Goal: Check status: Check status

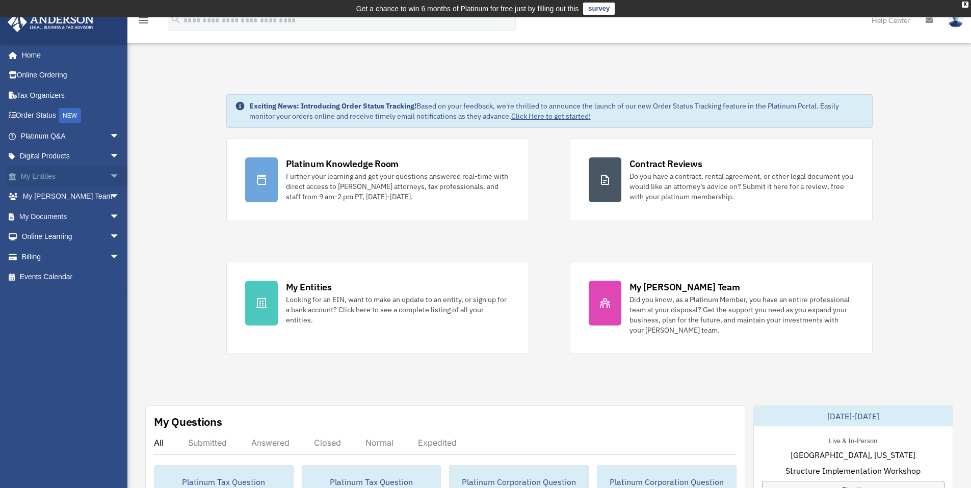
click at [58, 176] on link "My Entities arrow_drop_down" at bounding box center [71, 176] width 128 height 20
click at [49, 177] on link "My Entities arrow_drop_down" at bounding box center [71, 176] width 128 height 20
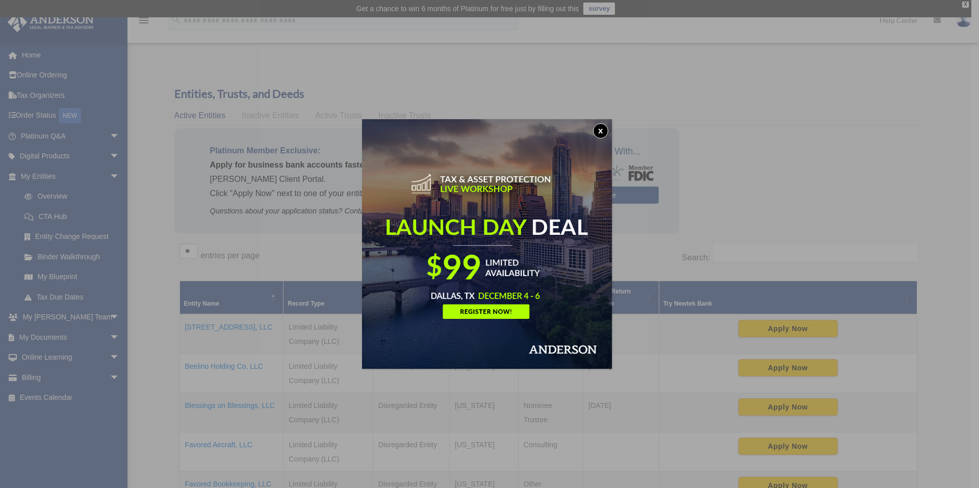
click at [605, 132] on button "x" at bounding box center [600, 130] width 15 height 15
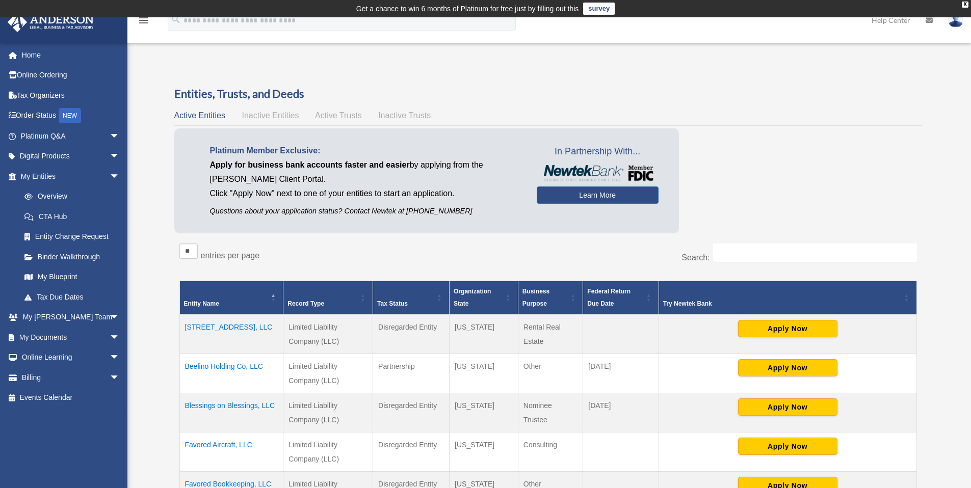
scroll to position [95, 0]
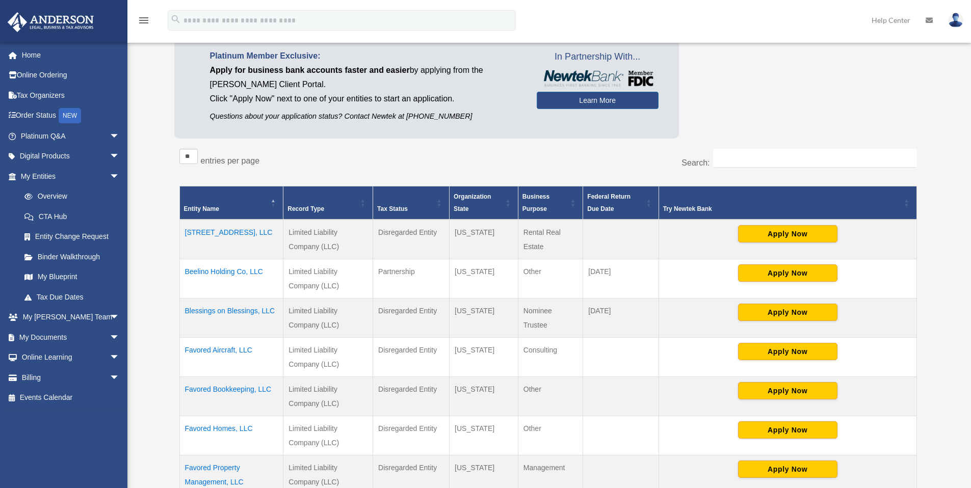
click at [233, 271] on td "Beelino Holding Co, LLC" at bounding box center [231, 278] width 104 height 39
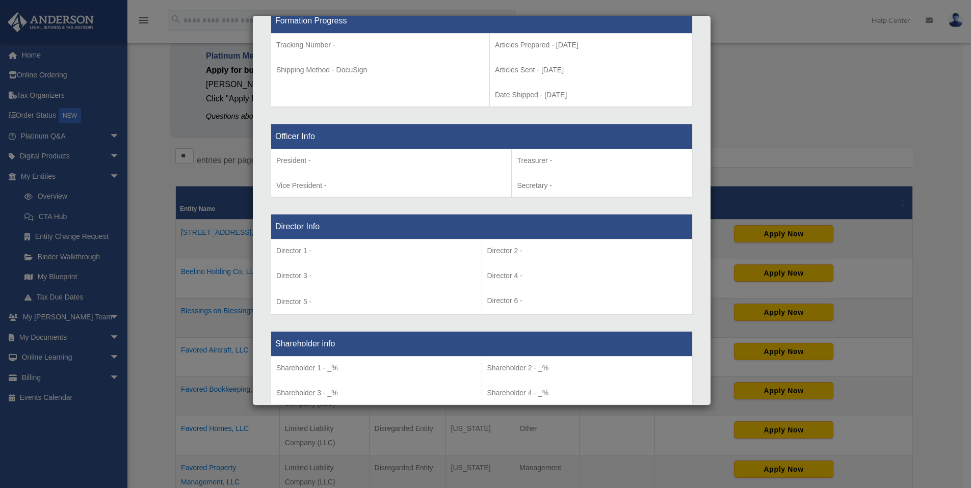
scroll to position [729, 0]
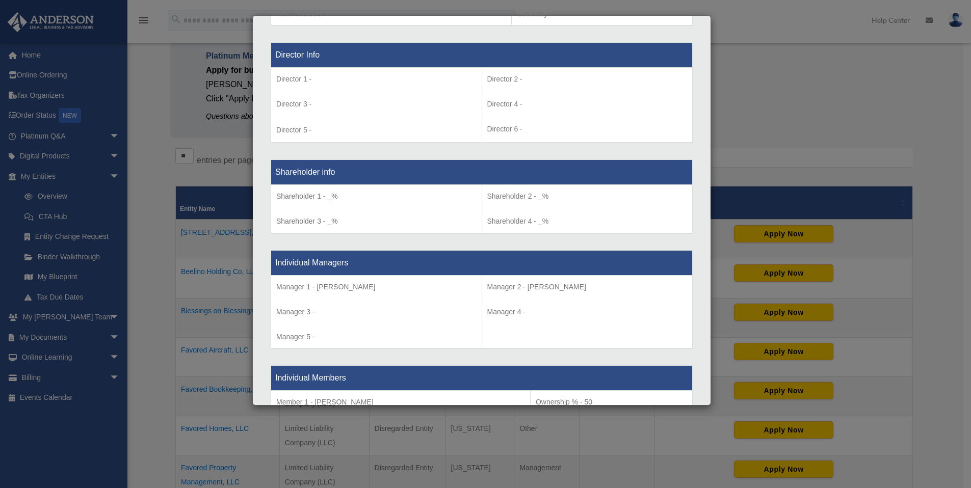
click at [802, 150] on div "Details × Articles Sent Organizational Date" at bounding box center [485, 244] width 971 height 488
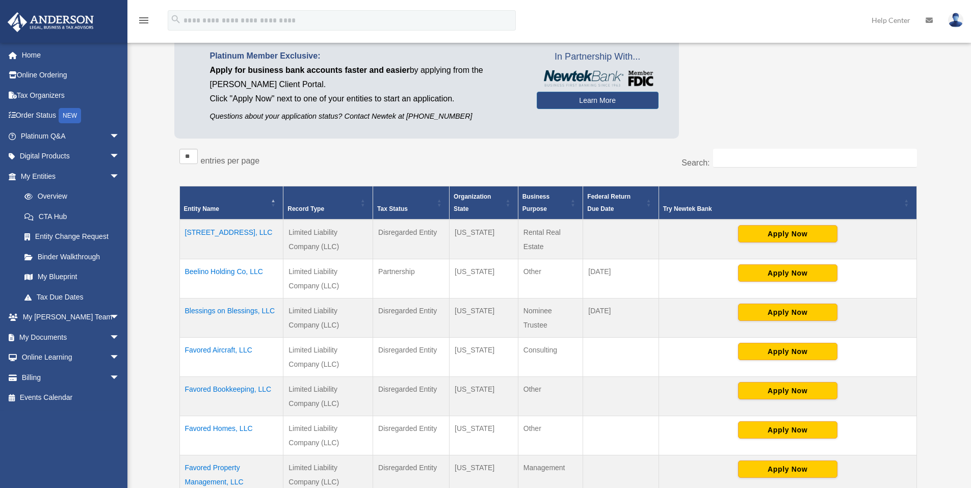
click at [238, 271] on td "Beelino Holding Co, LLC" at bounding box center [231, 278] width 104 height 39
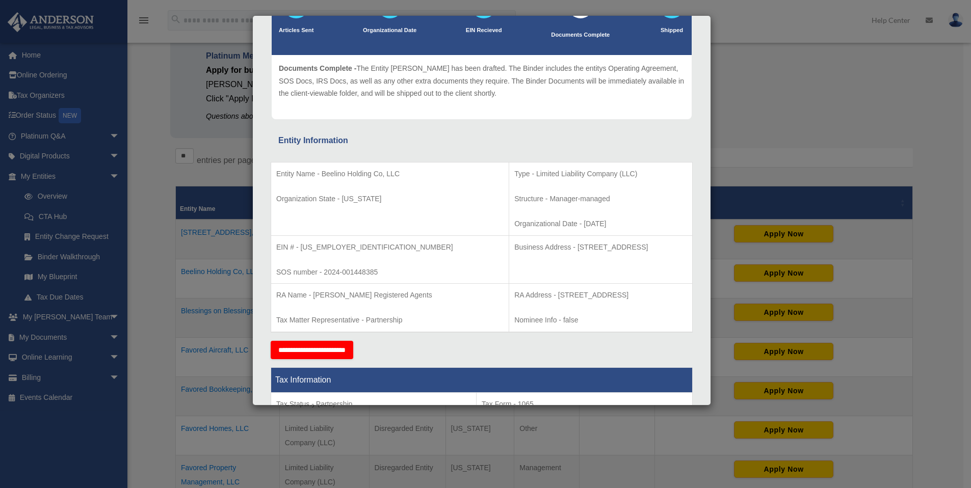
scroll to position [173, 0]
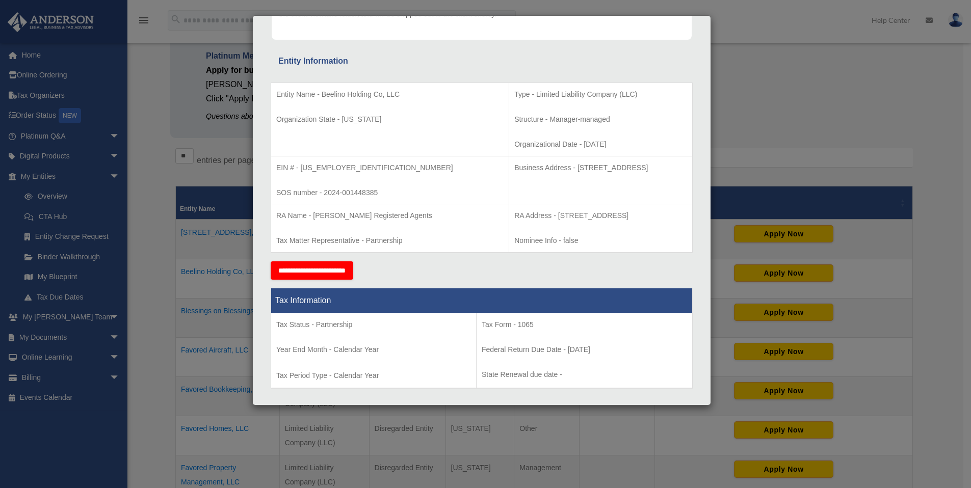
click at [829, 120] on div "Details × Articles Sent Organizational Date" at bounding box center [485, 244] width 971 height 488
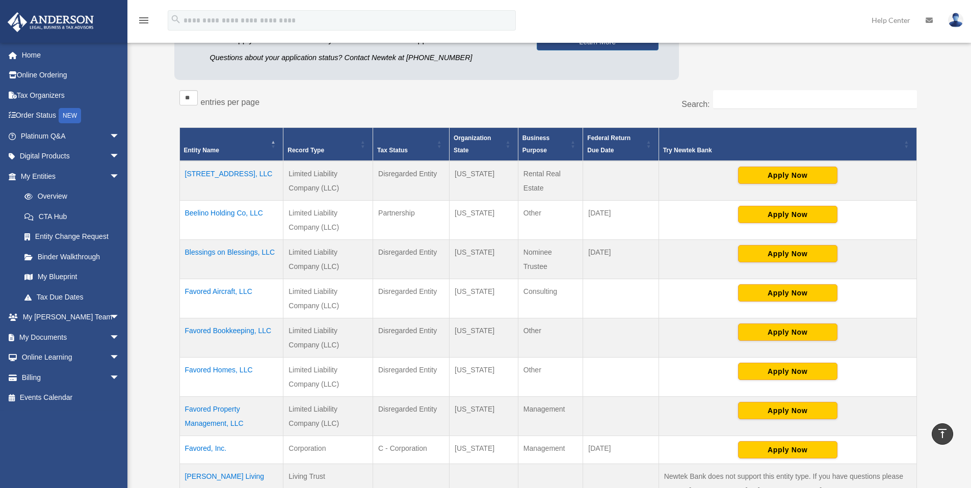
scroll to position [261, 0]
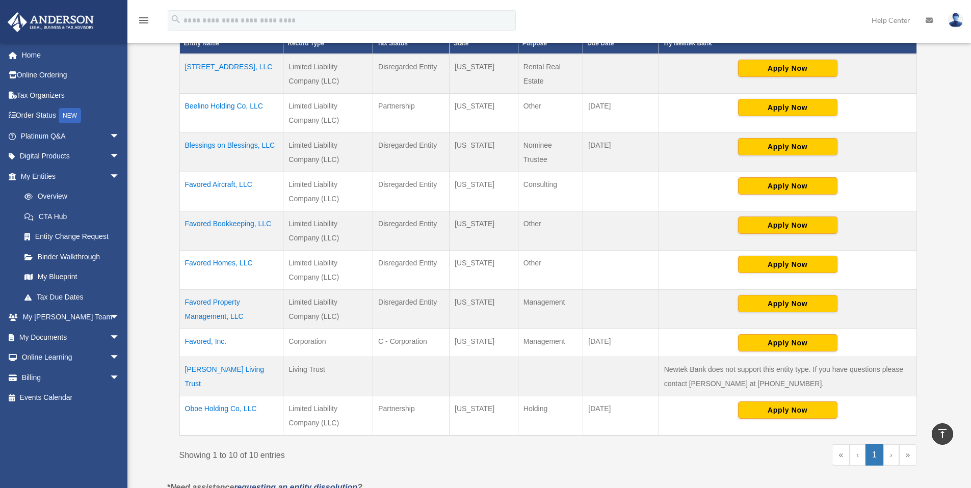
click at [238, 108] on td "Beelino Holding Co, LLC" at bounding box center [231, 113] width 104 height 39
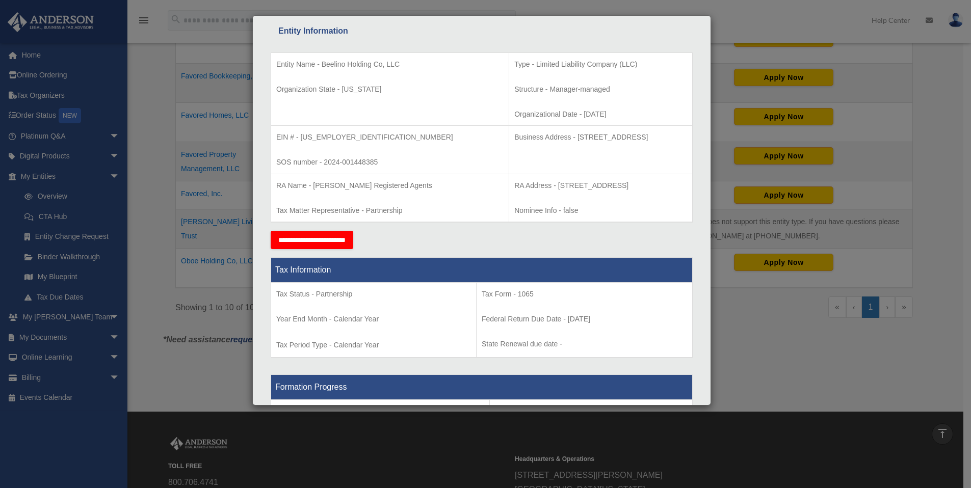
scroll to position [461, 0]
